Goal: Task Accomplishment & Management: Manage account settings

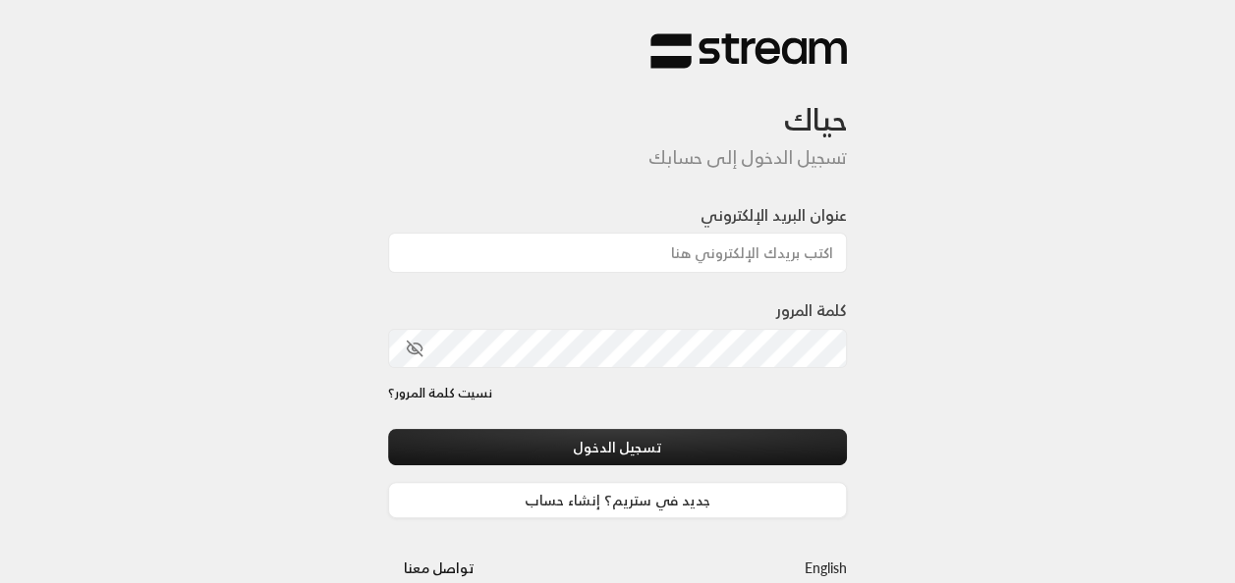
type input "[EMAIL_ADDRESS][DOMAIN_NAME]"
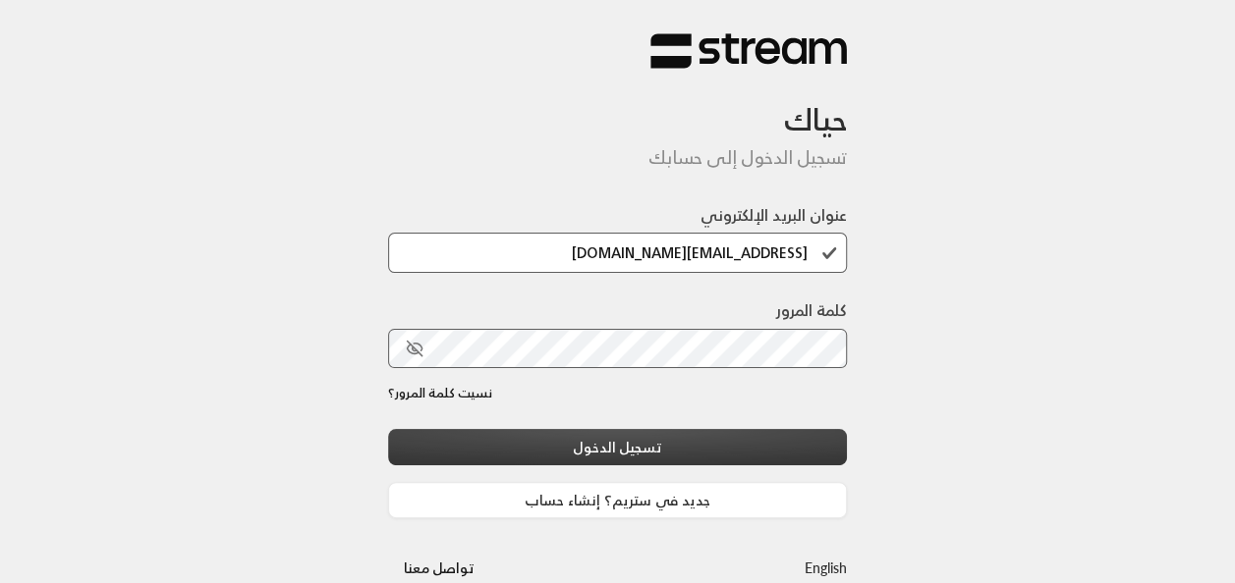
click at [696, 440] on button "تسجيل الدخول" at bounding box center [618, 447] width 460 height 36
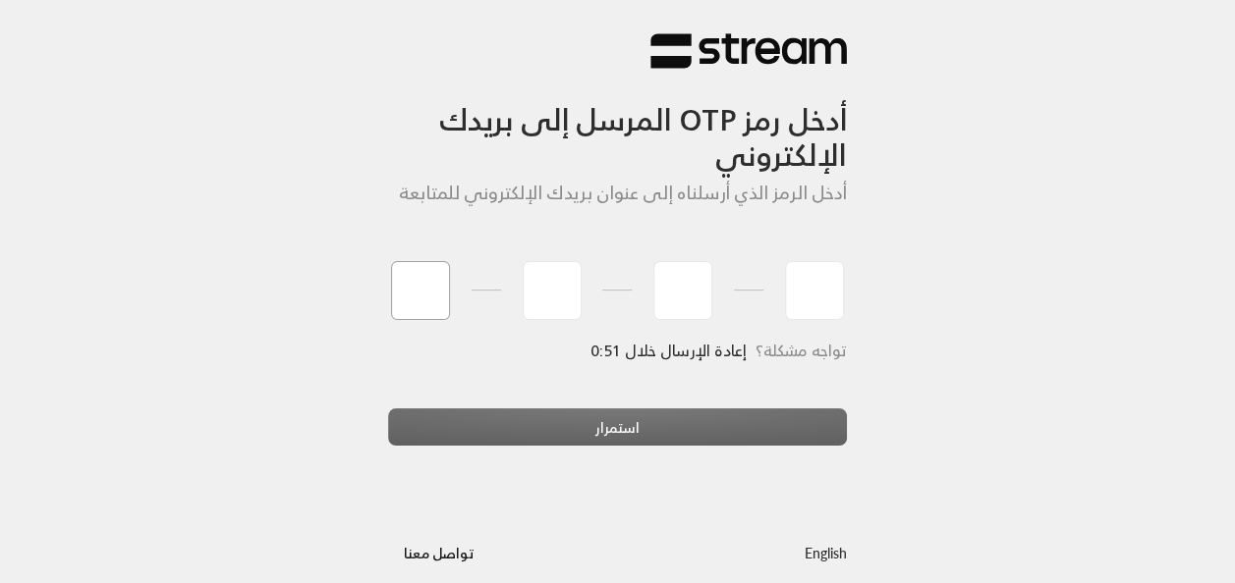
type input "7"
type input "3"
type input "2"
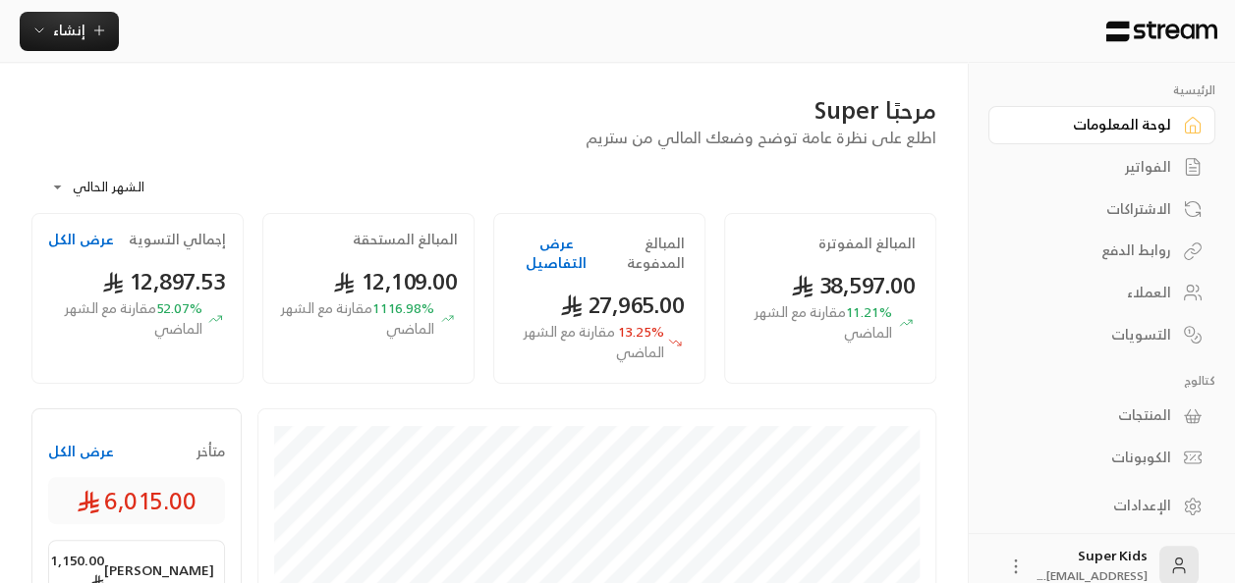
click at [94, 454] on button "عرض الكل" at bounding box center [81, 452] width 66 height 20
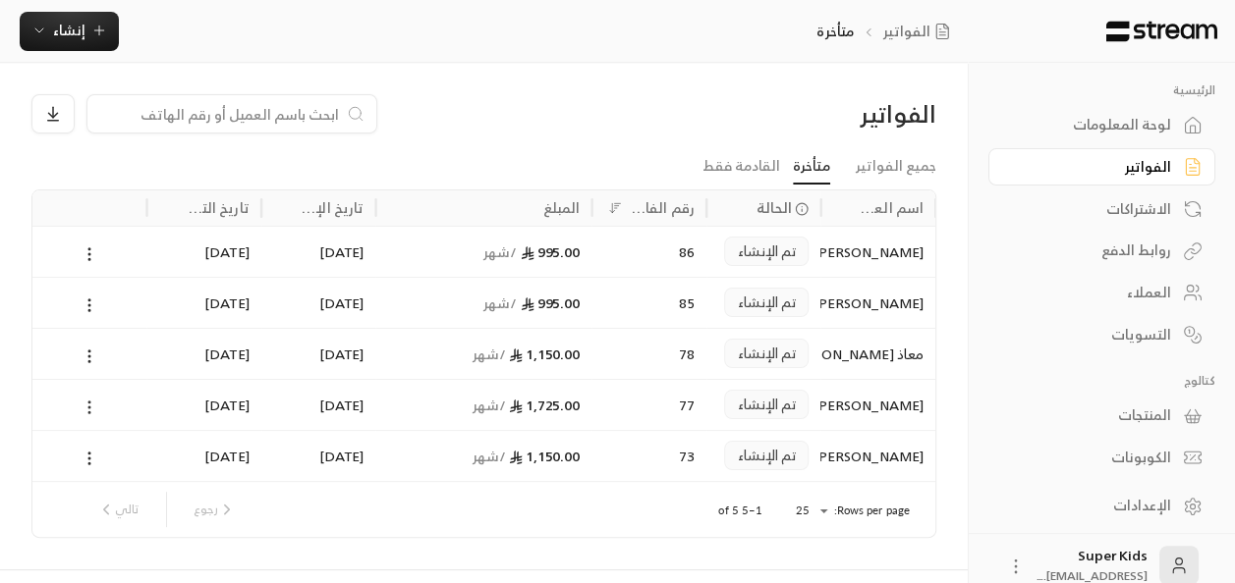
click at [85, 407] on icon at bounding box center [90, 408] width 18 height 18
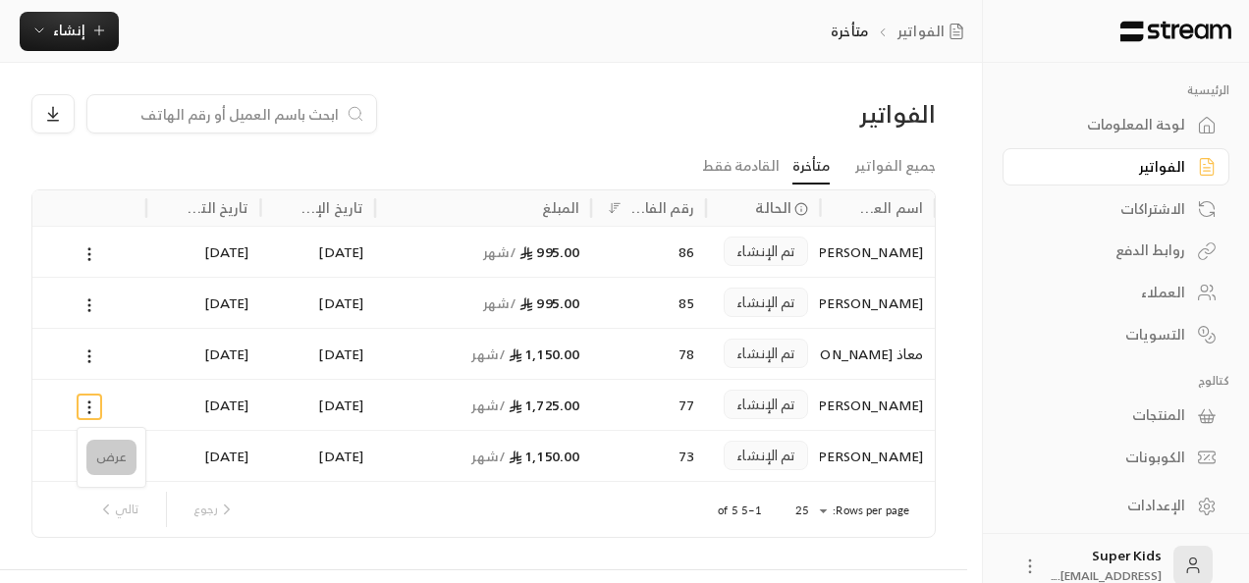
click at [88, 466] on li "عرض" at bounding box center [111, 457] width 50 height 35
